Goal: Task Accomplishment & Management: Manage account settings

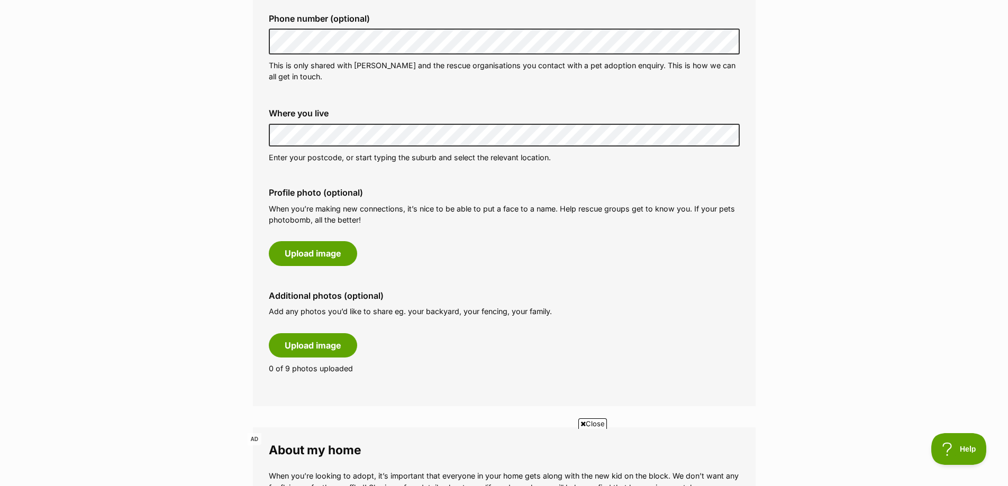
scroll to position [370, 0]
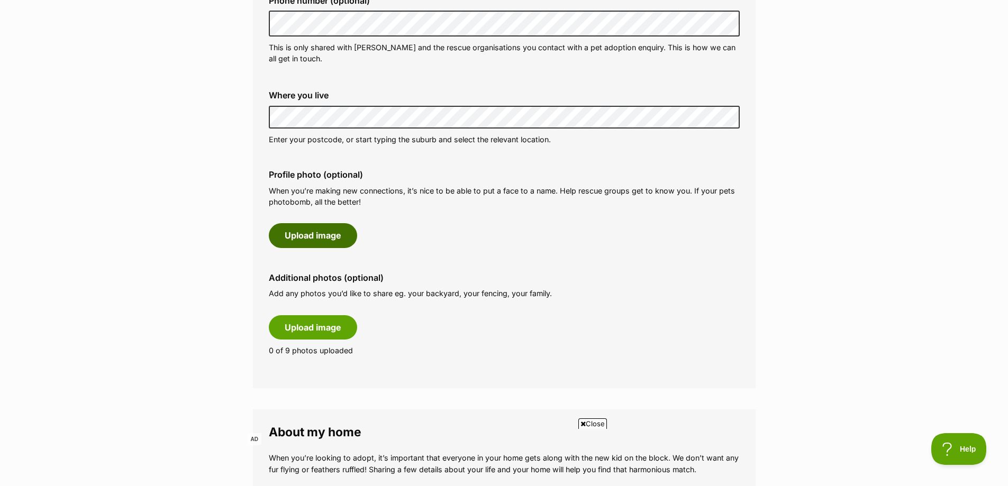
click at [313, 231] on button "Upload image" at bounding box center [313, 235] width 88 height 24
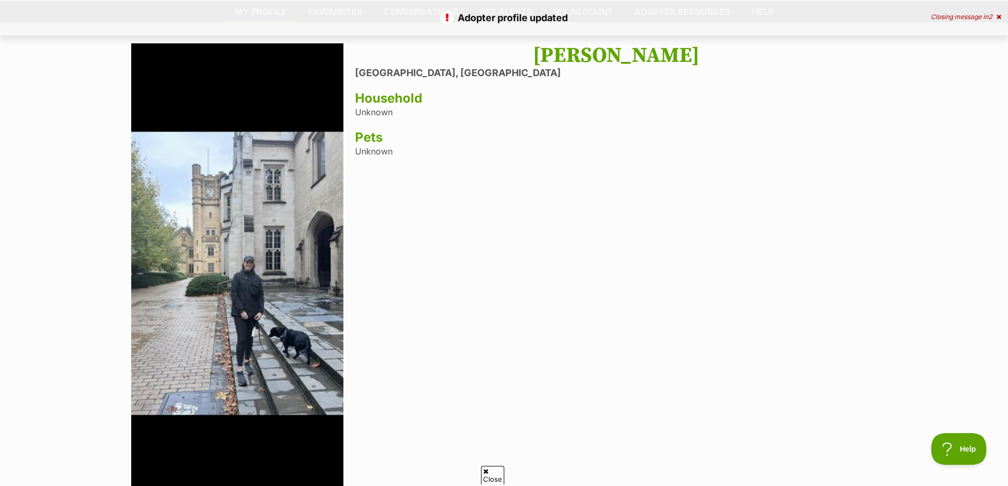
drag, startPoint x: 242, startPoint y: 203, endPoint x: 695, endPoint y: 222, distance: 453.4
click at [695, 222] on div "Eleanor Weare Kingsville, Victoria Household Unknown Pets Unknown" at bounding box center [616, 274] width 522 height 462
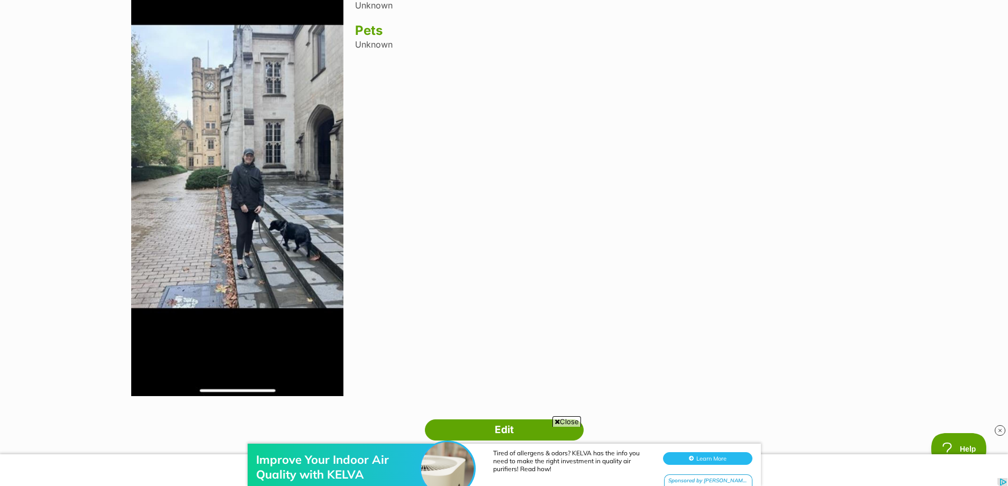
scroll to position [212, 0]
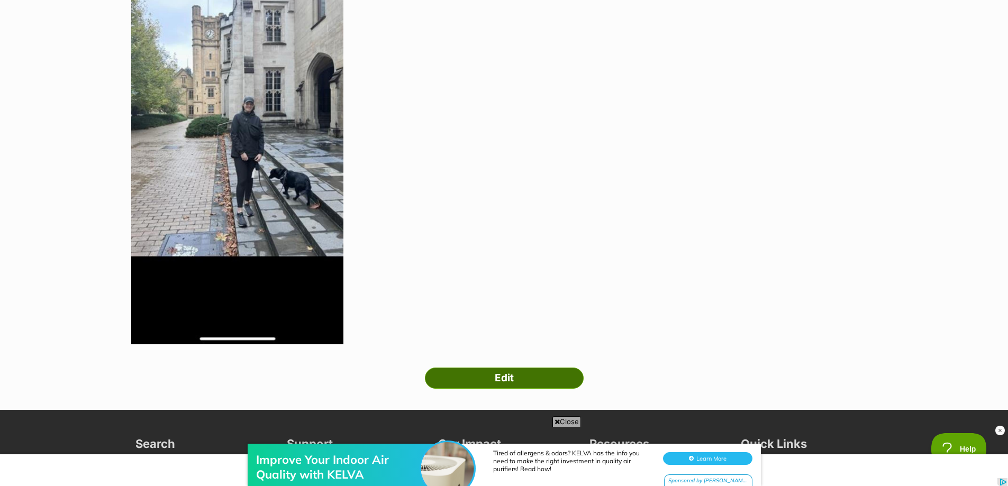
click at [534, 375] on link "Edit" at bounding box center [504, 378] width 159 height 21
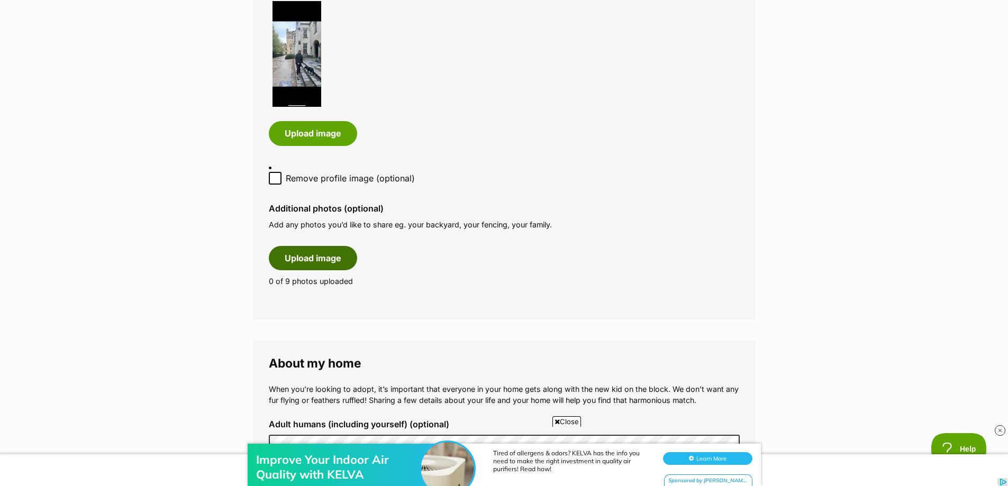
click at [297, 260] on button "Upload image" at bounding box center [313, 258] width 88 height 24
click at [334, 260] on button "Upload image" at bounding box center [313, 258] width 88 height 24
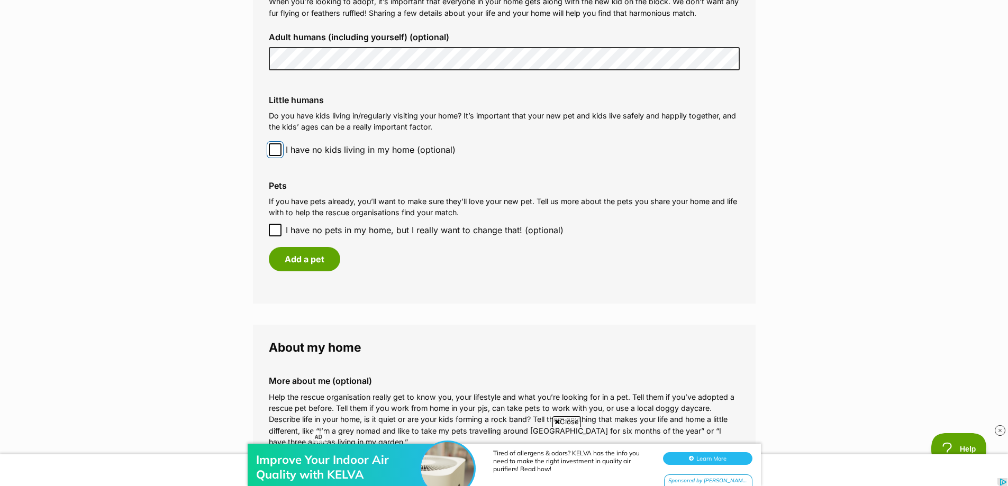
scroll to position [1111, 0]
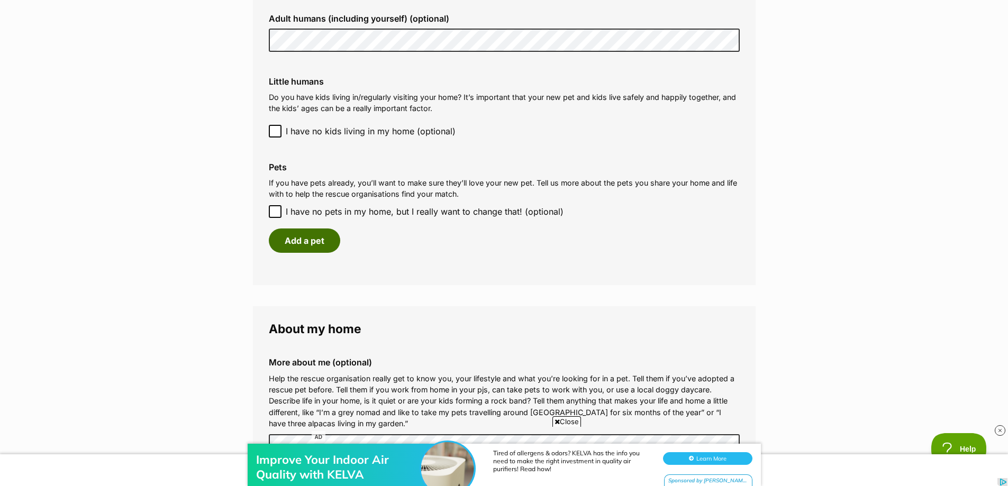
click at [316, 248] on button "Add a pet" at bounding box center [304, 241] width 71 height 24
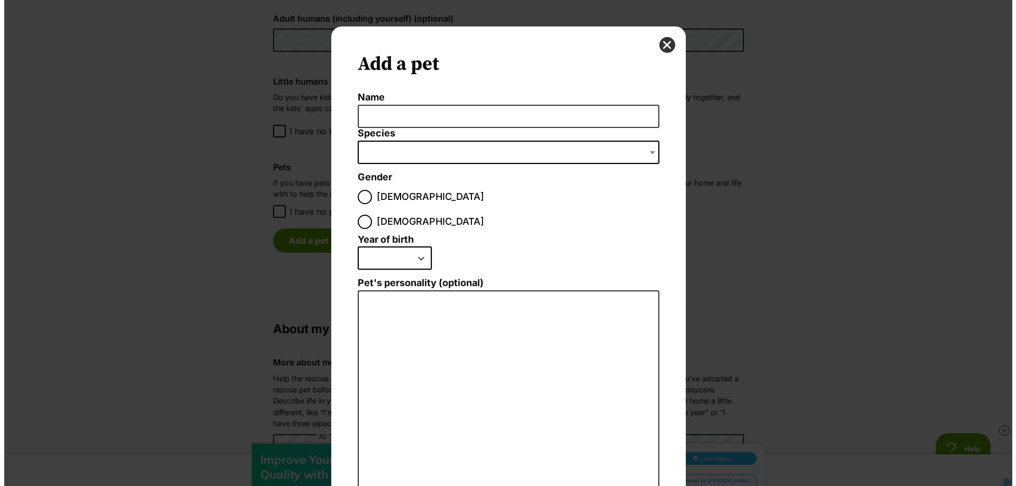
scroll to position [0, 0]
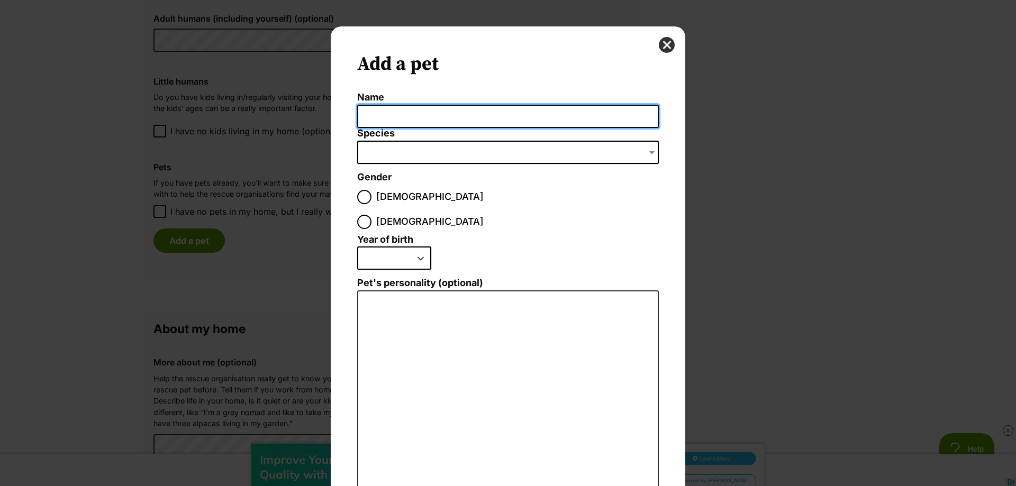
click at [425, 111] on input "Name" at bounding box center [508, 117] width 302 height 24
type input "Brett"
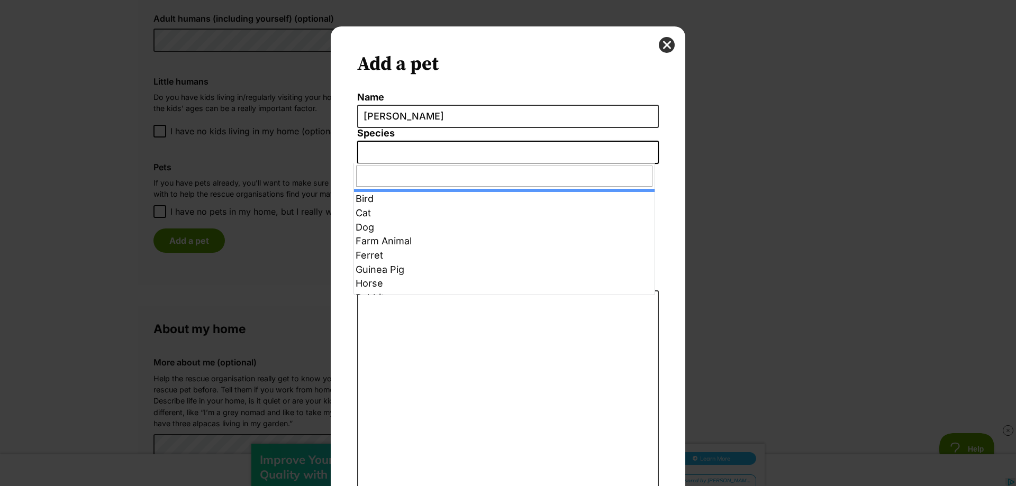
click at [537, 150] on span "Dialog Window - Close (Press escape to close)" at bounding box center [508, 152] width 302 height 23
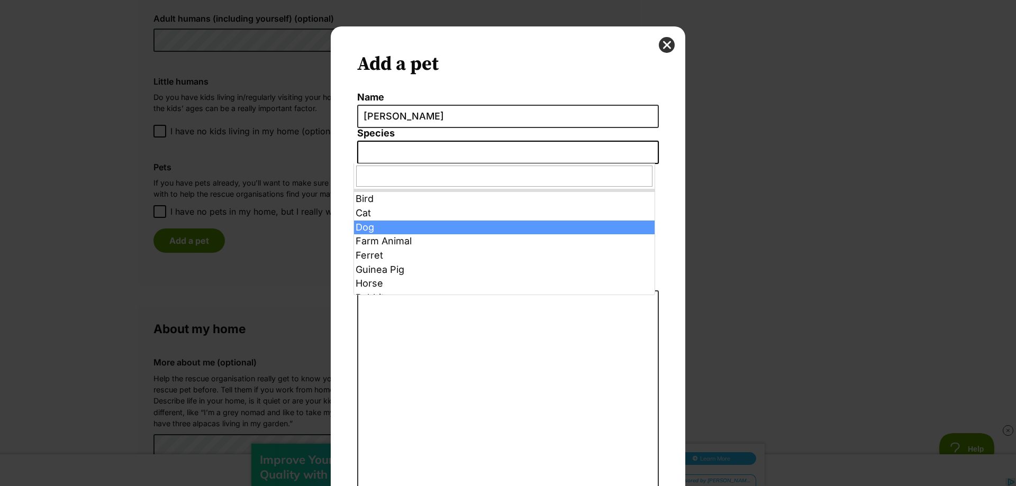
select select "1"
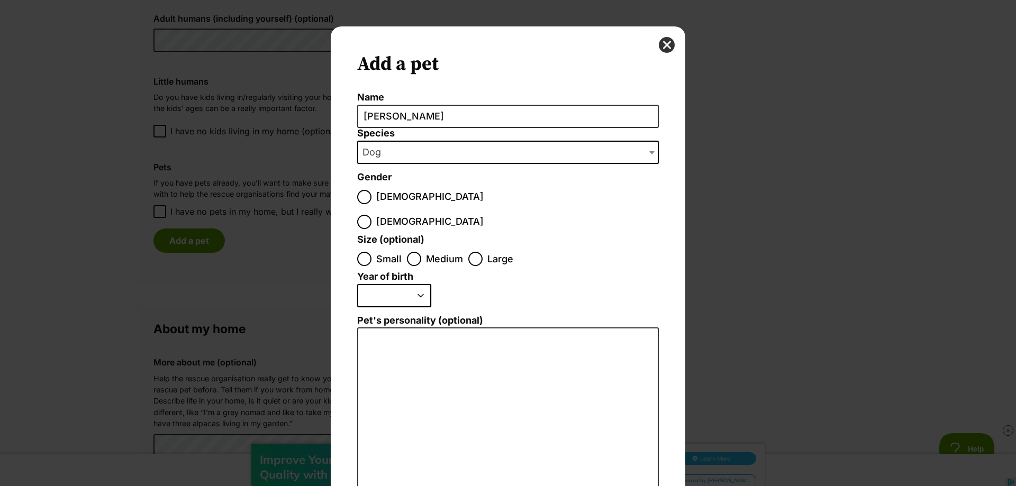
click at [376, 198] on span "[DEMOGRAPHIC_DATA]" at bounding box center [429, 197] width 107 height 14
click at [371, 198] on input "[DEMOGRAPHIC_DATA]" at bounding box center [364, 197] width 14 height 14
radio input "true"
click at [382, 252] on span "Small" at bounding box center [388, 259] width 25 height 14
click at [371, 252] on input "Small" at bounding box center [364, 259] width 14 height 14
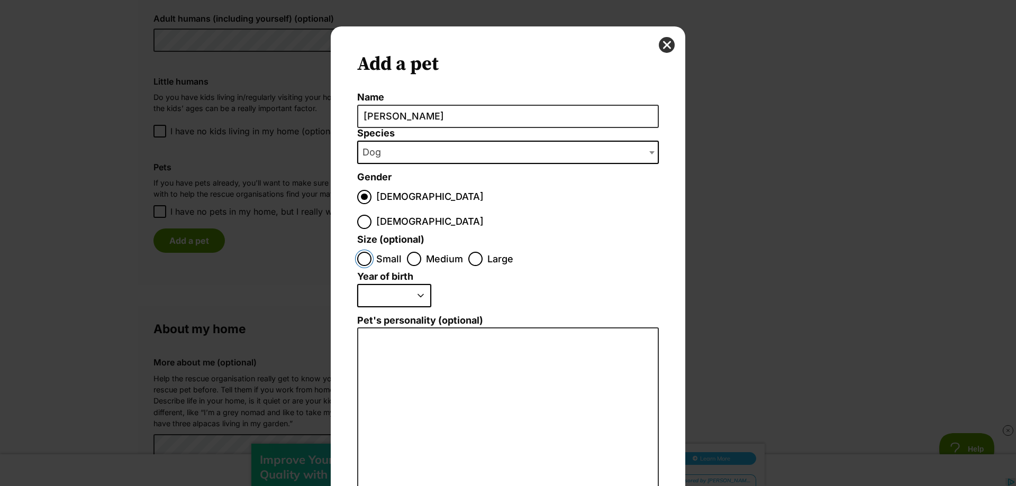
radio input "true"
click at [413, 252] on input "Medium" at bounding box center [414, 259] width 14 height 14
radio input "true"
click at [395, 284] on select "2025 2024 2023 2022 2021 2020 2019 2018 2017 2016 2015 2014 2013 2012 2011 2010…" at bounding box center [394, 295] width 74 height 23
select select "2018"
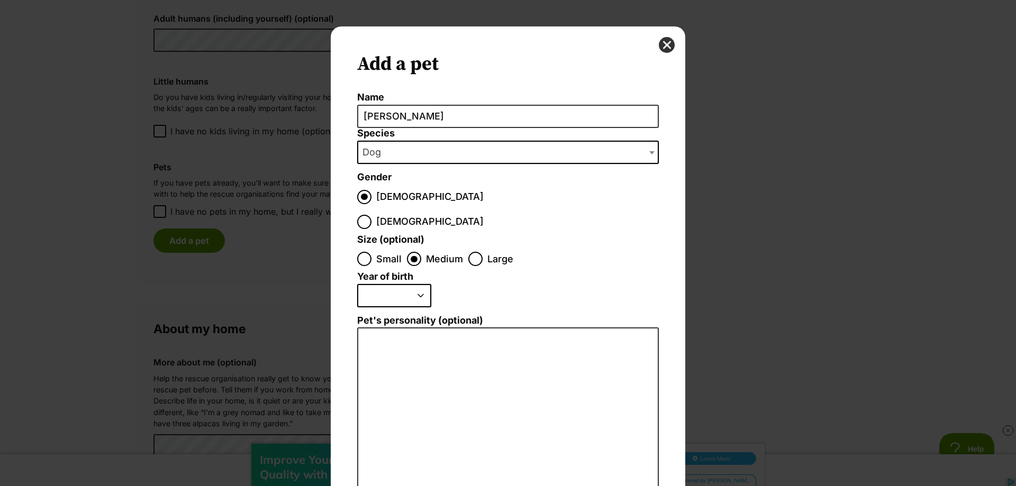
click at [357, 284] on select "2025 2024 2023 2022 2021 2020 2019 2018 2017 2016 2015 2014 2013 2012 2011 2010…" at bounding box center [394, 295] width 74 height 23
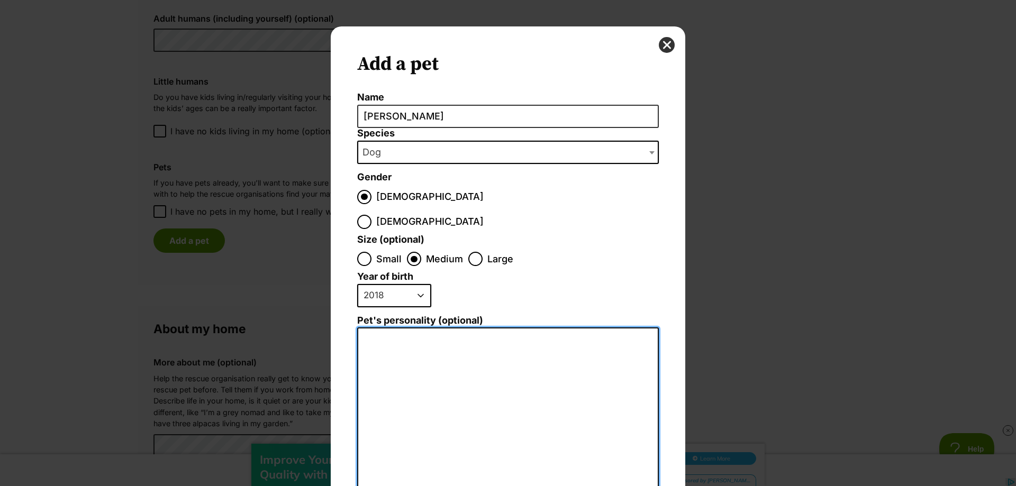
click at [447, 337] on textarea "Pet's personality (optional)" at bounding box center [508, 444] width 302 height 232
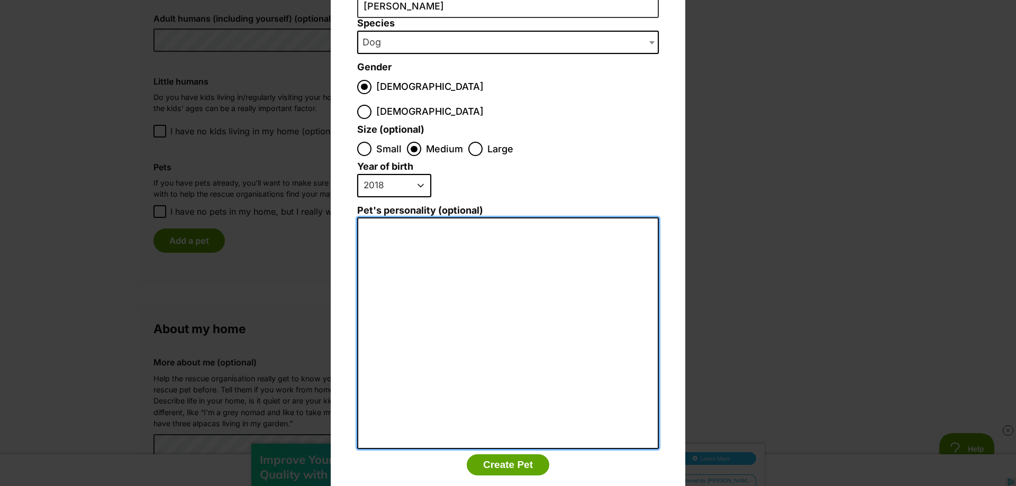
scroll to position [117, 0]
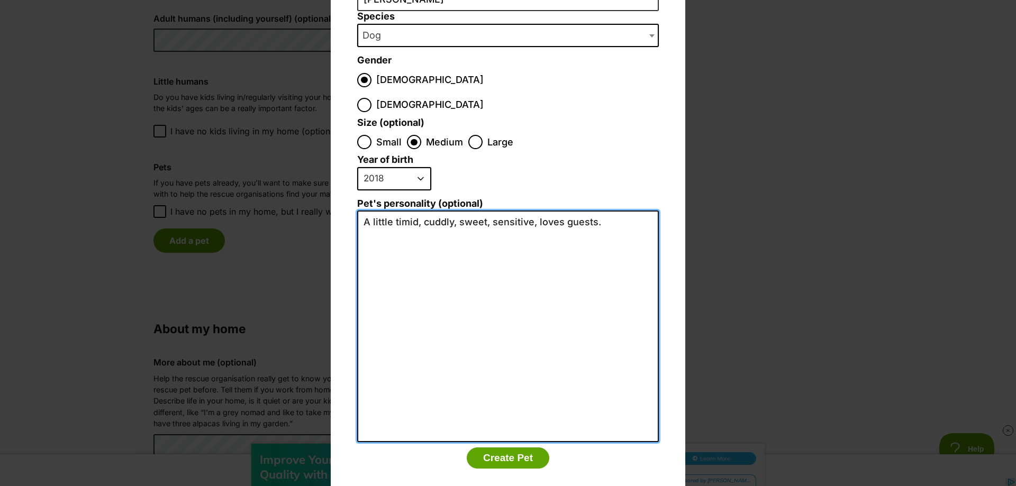
type textarea "A little timid, cuddly, sweet, sensitive, loves guests."
